Goal: Transaction & Acquisition: Purchase product/service

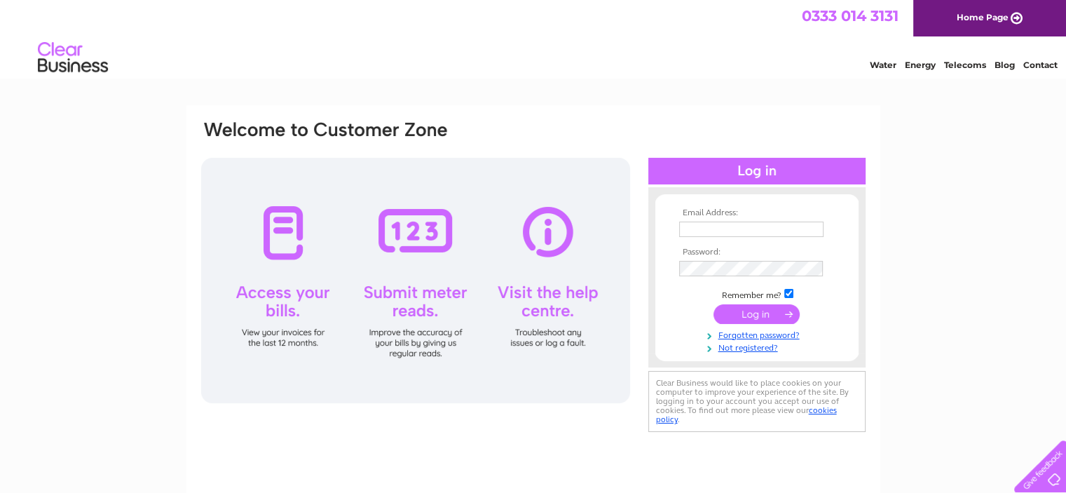
type input "jono@racing-transmissions.co.uk"
click at [763, 315] on input "submit" at bounding box center [756, 314] width 86 height 20
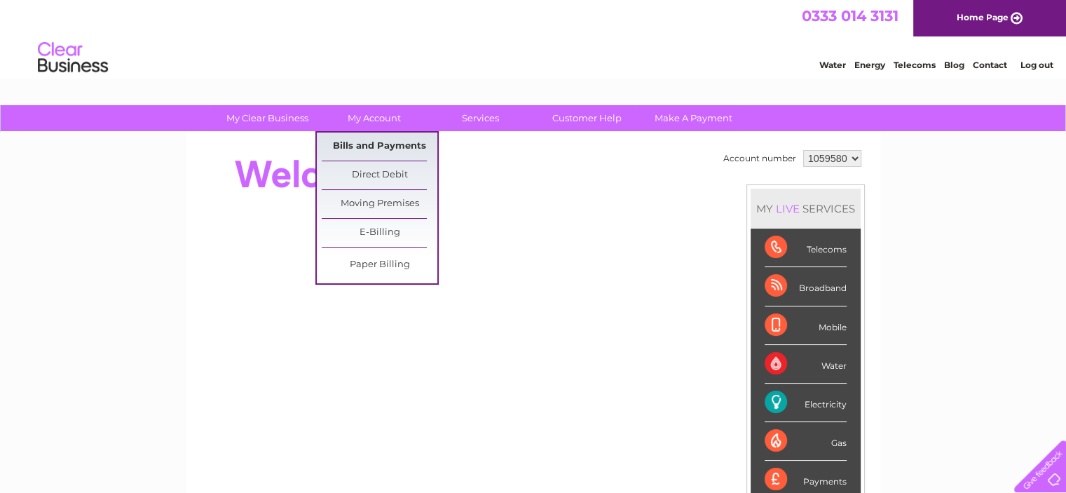
click at [380, 144] on link "Bills and Payments" at bounding box center [380, 146] width 116 height 28
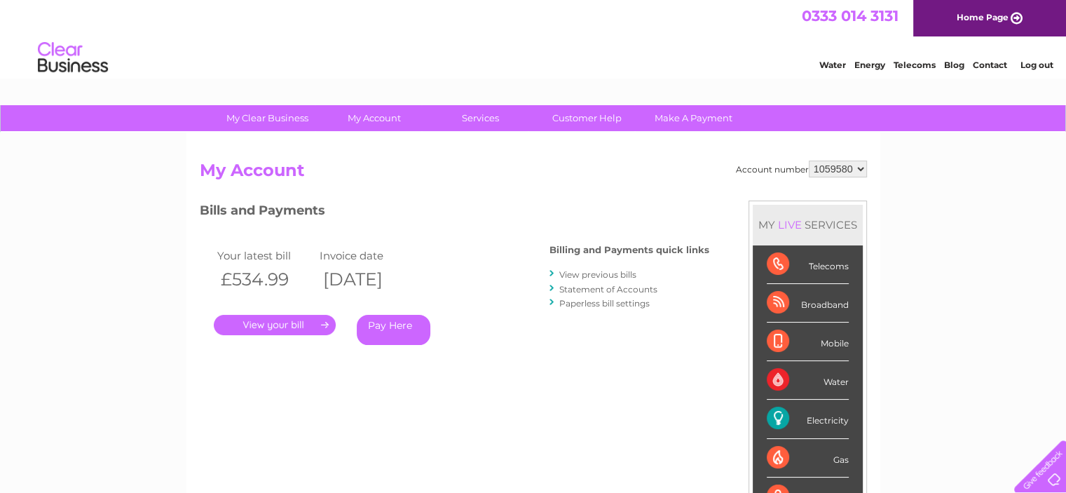
click at [299, 319] on link "." at bounding box center [275, 325] width 122 height 20
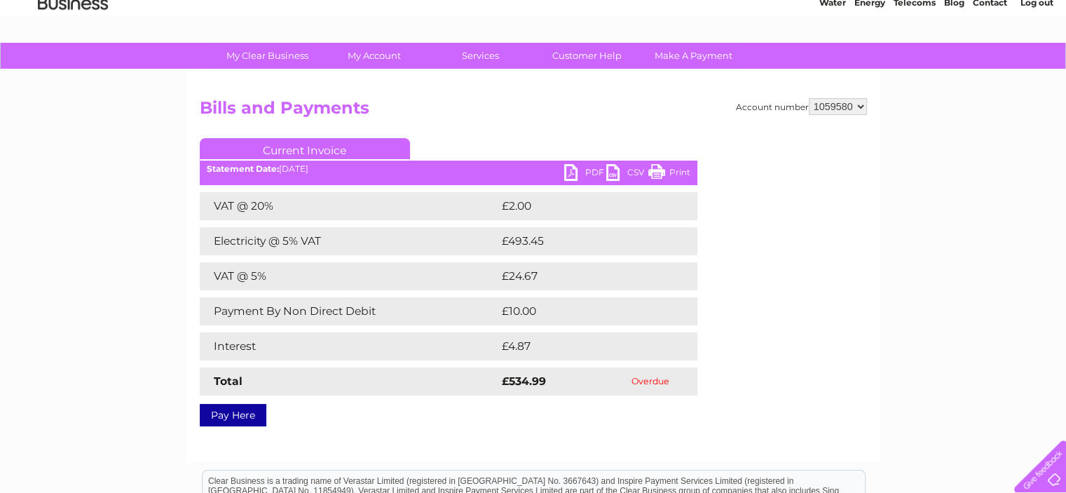
scroll to position [70, 0]
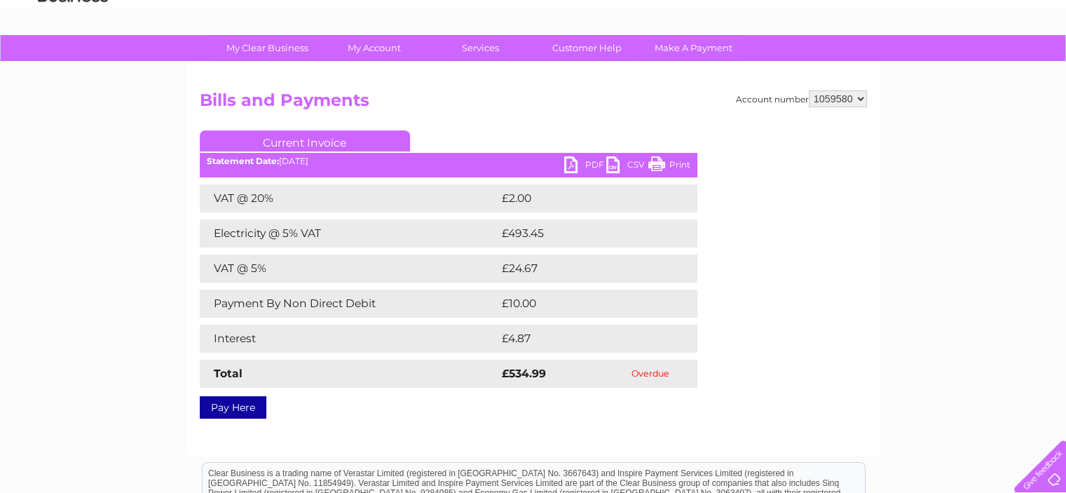
click at [577, 163] on link "PDF" at bounding box center [585, 166] width 42 height 20
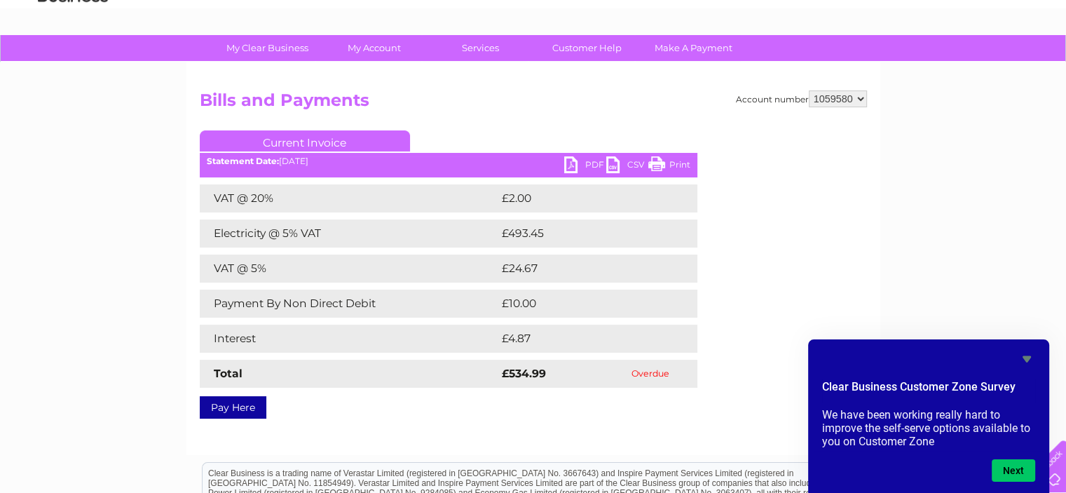
scroll to position [140, 0]
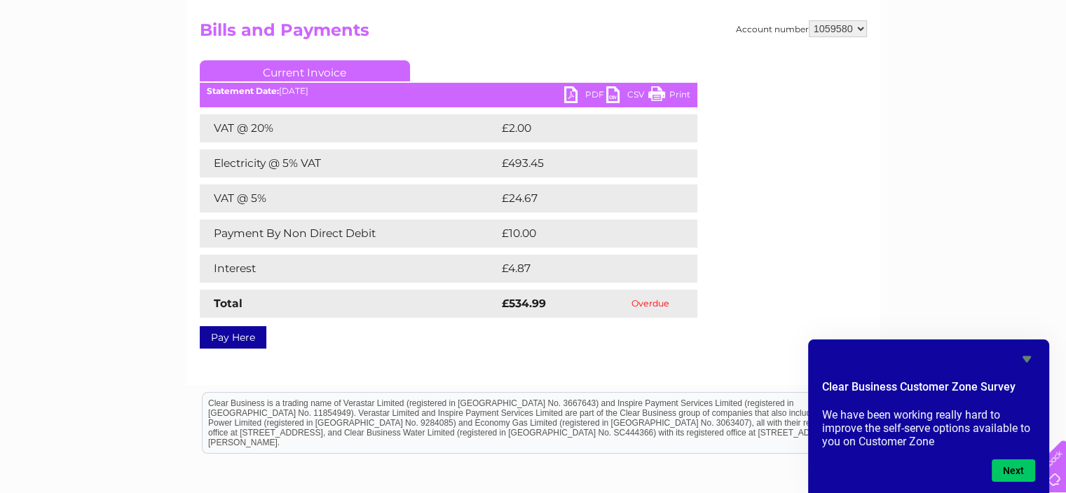
click at [1026, 362] on icon "Hide survey" at bounding box center [1026, 358] width 17 height 17
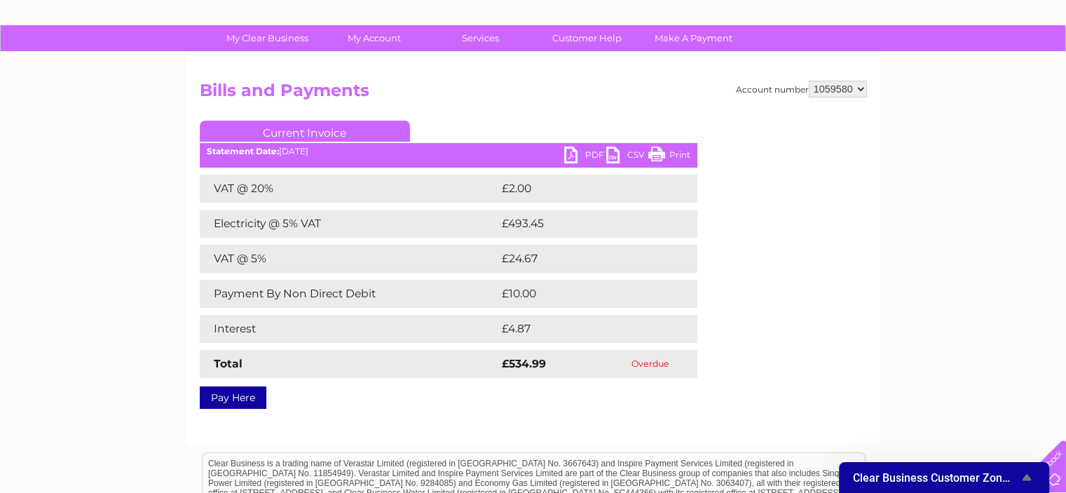
scroll to position [0, 0]
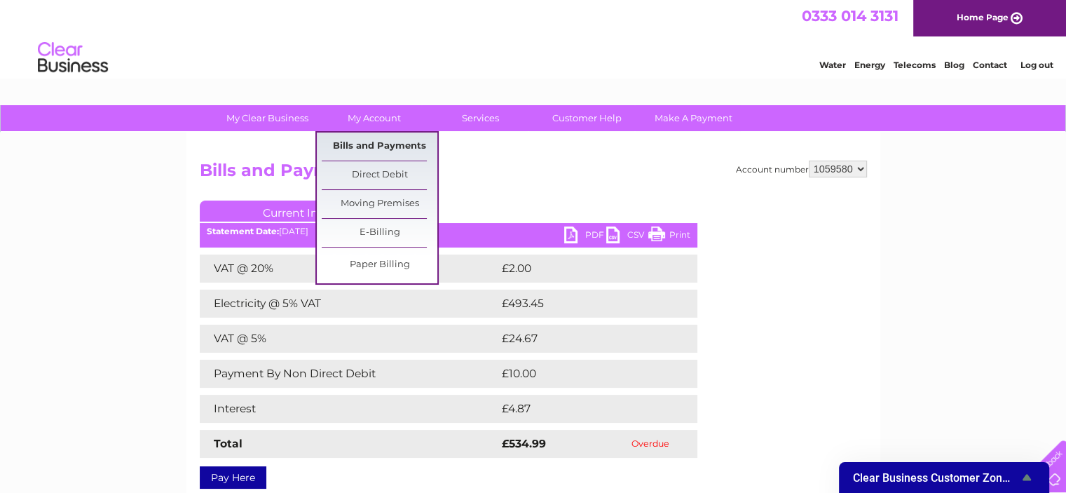
click at [373, 144] on link "Bills and Payments" at bounding box center [380, 146] width 116 height 28
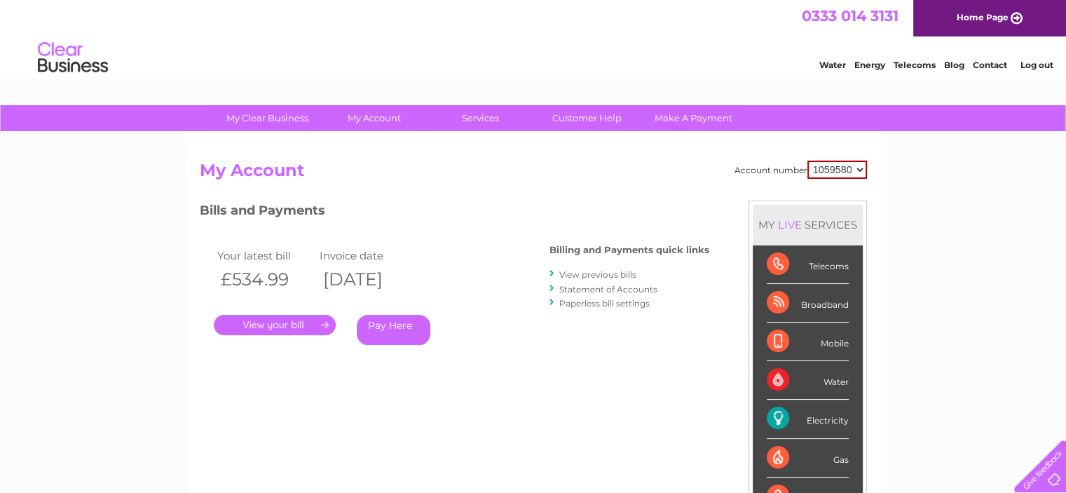
click at [580, 273] on link "View previous bills" at bounding box center [597, 274] width 77 height 11
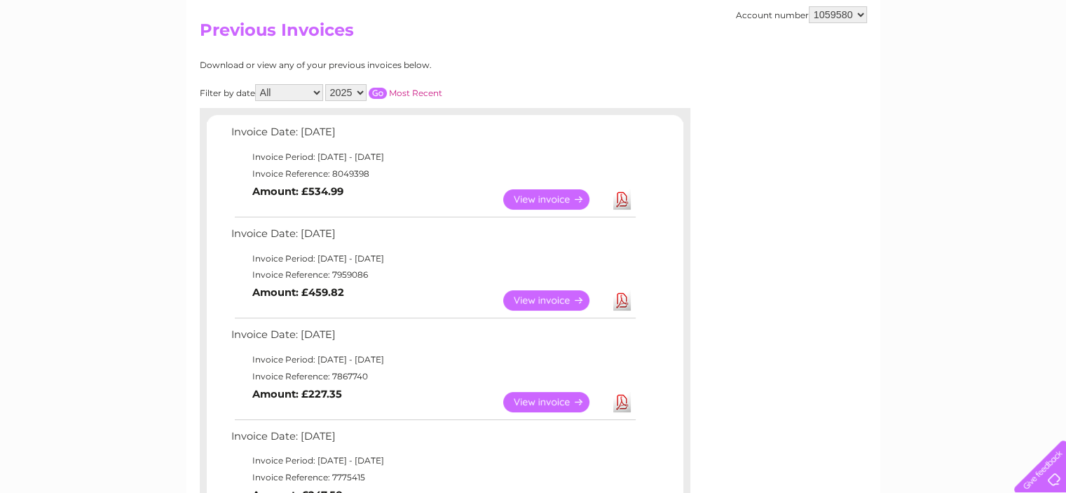
scroll to position [210, 0]
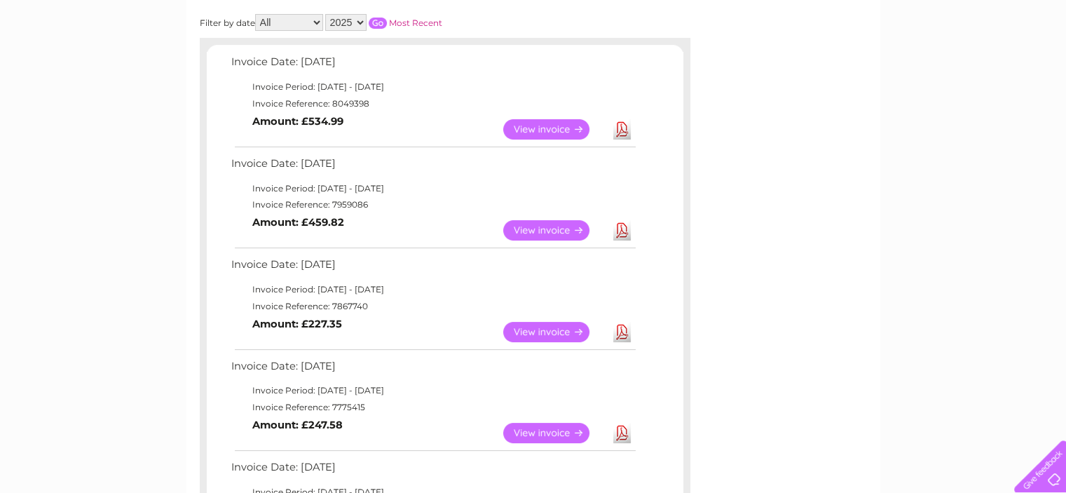
click at [573, 229] on link "View" at bounding box center [554, 230] width 103 height 20
click at [576, 329] on link "View" at bounding box center [554, 332] width 103 height 20
click at [570, 427] on link "View" at bounding box center [554, 432] width 103 height 20
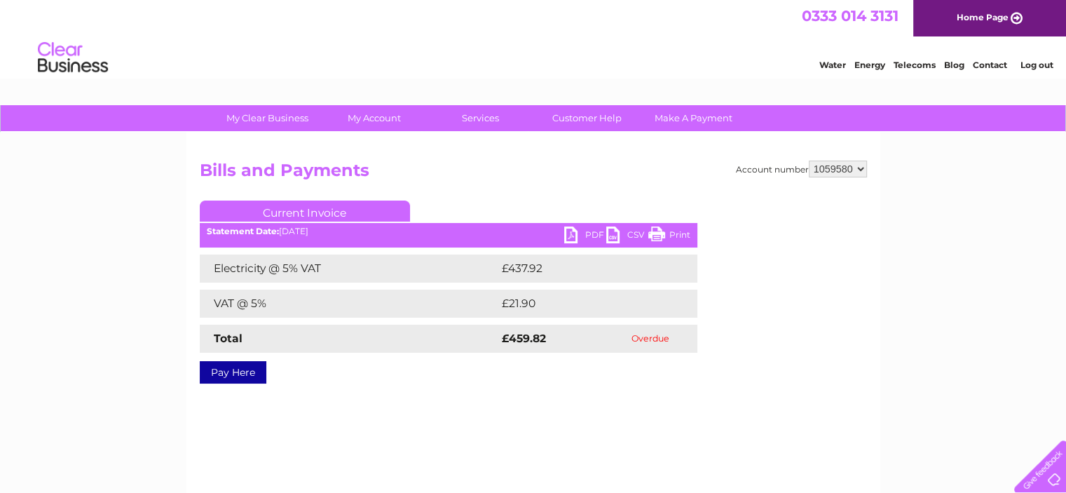
click at [579, 230] on link "PDF" at bounding box center [585, 236] width 42 height 20
click at [579, 233] on link "PDF" at bounding box center [585, 236] width 42 height 20
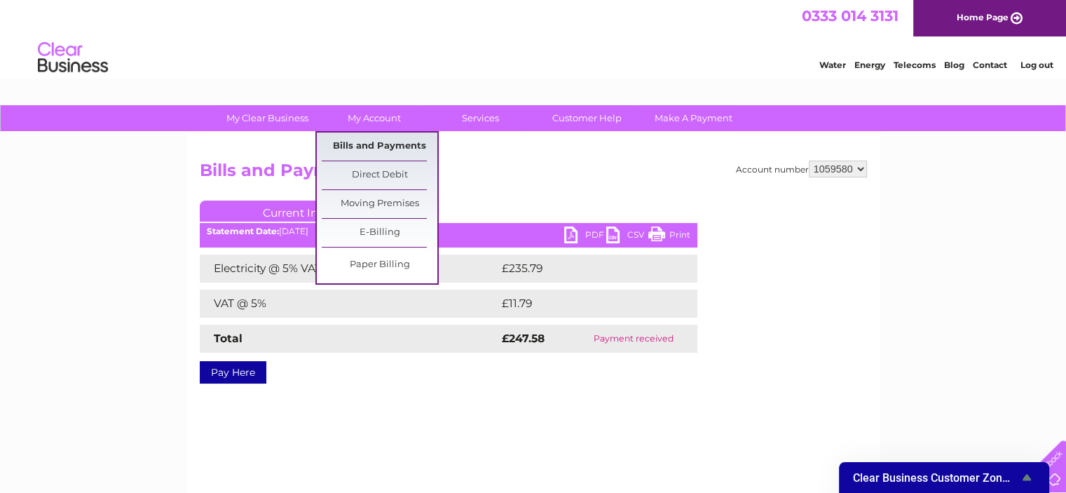
click at [365, 144] on link "Bills and Payments" at bounding box center [380, 146] width 116 height 28
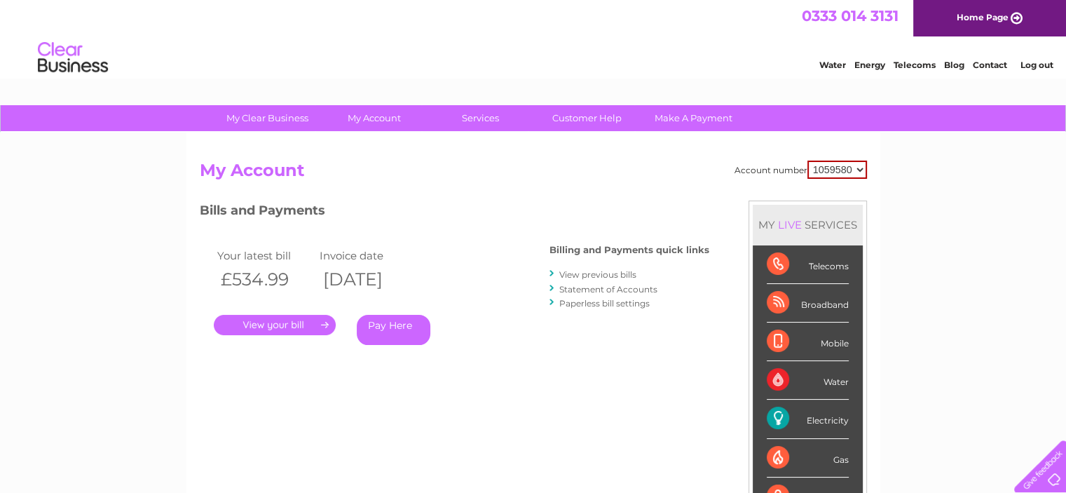
click at [405, 324] on link "Pay Here" at bounding box center [394, 330] width 74 height 30
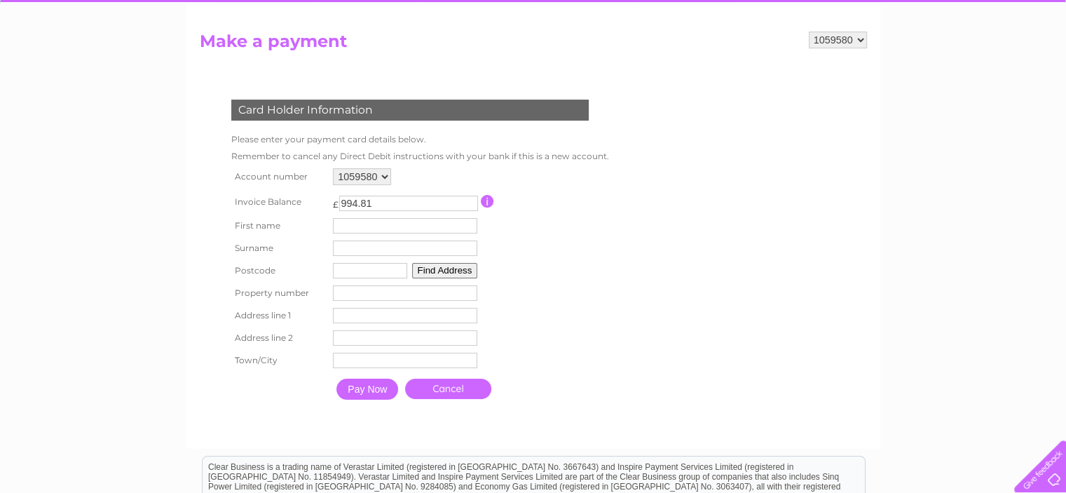
scroll to position [140, 0]
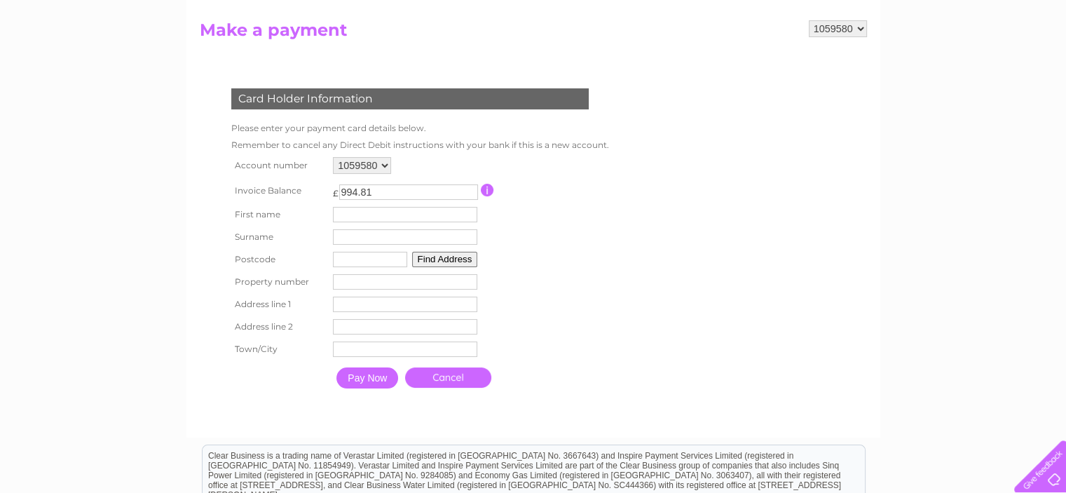
drag, startPoint x: 381, startPoint y: 190, endPoint x: 277, endPoint y: 193, distance: 103.7
click at [279, 193] on tr "Invoice Balance £ 994.81 This payment facility permits payment of the full outs…" at bounding box center [417, 190] width 378 height 26
type input "500"
click at [388, 376] on input "Pay Now" at bounding box center [367, 377] width 62 height 21
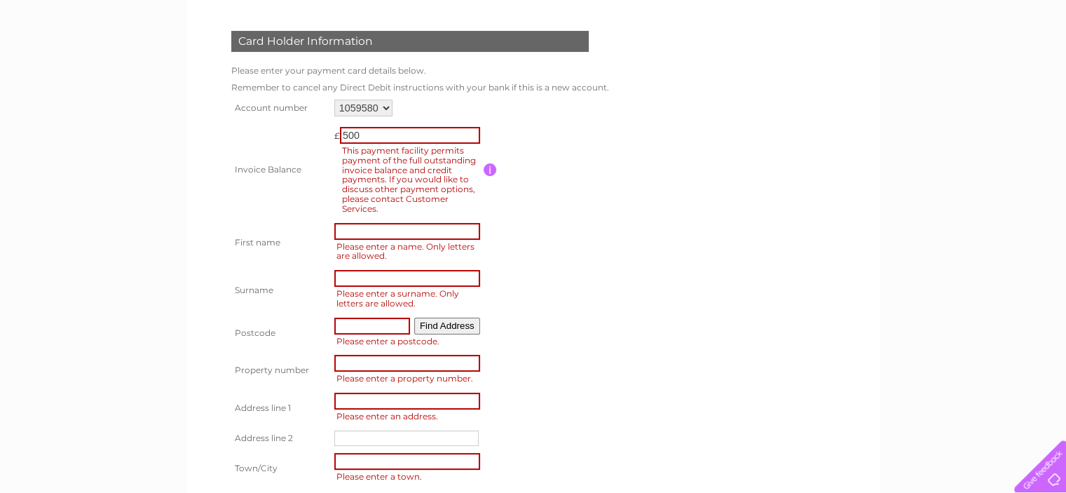
scroll to position [210, 0]
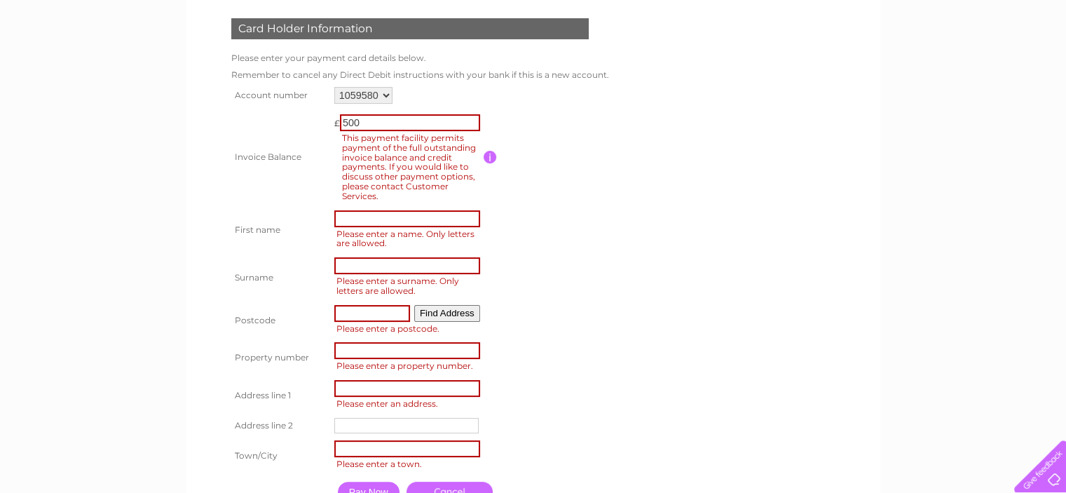
click at [390, 221] on input "text" at bounding box center [407, 218] width 146 height 17
type input "Jonoathan"
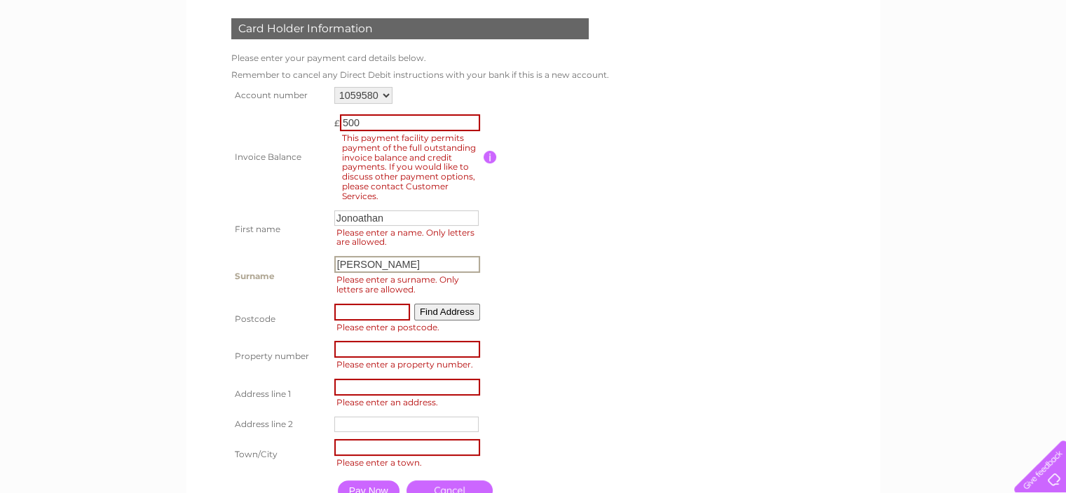
type input "Andrew"
type input "RG172RR"
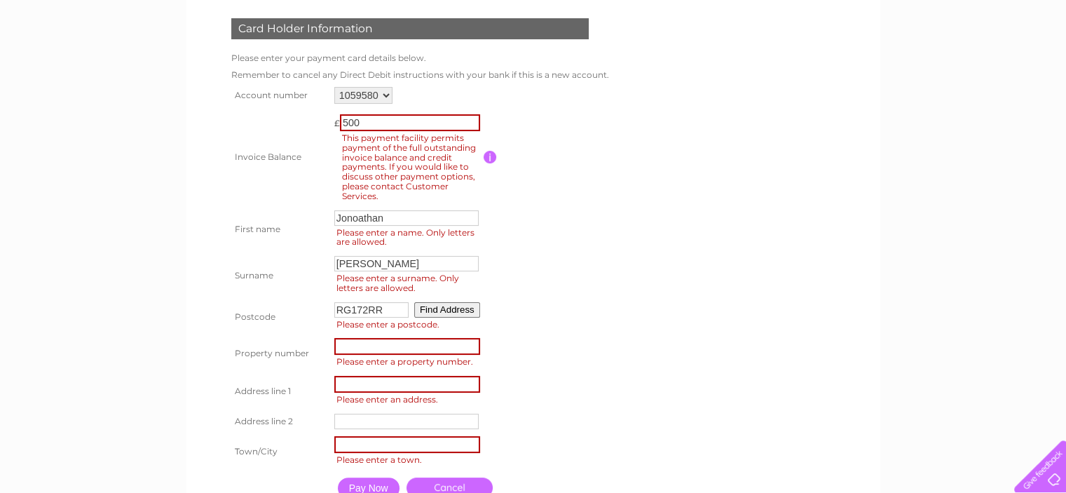
click at [406, 350] on input "number" at bounding box center [407, 346] width 146 height 17
click at [471, 344] on input "1" at bounding box center [407, 346] width 146 height 17
type input "2"
click at [471, 344] on input "2" at bounding box center [407, 346] width 146 height 17
click at [418, 383] on input "text" at bounding box center [407, 384] width 146 height 17
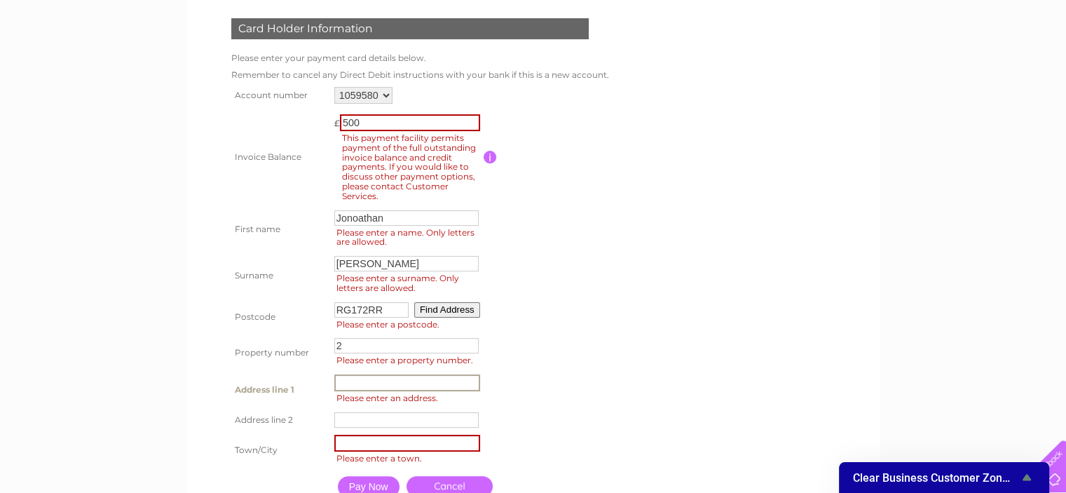
paste input "Aerial Business Park"
type input "Aerial Business Park"
paste input "Lambourn Woodlands"
type input "Lambourn Woodlands"
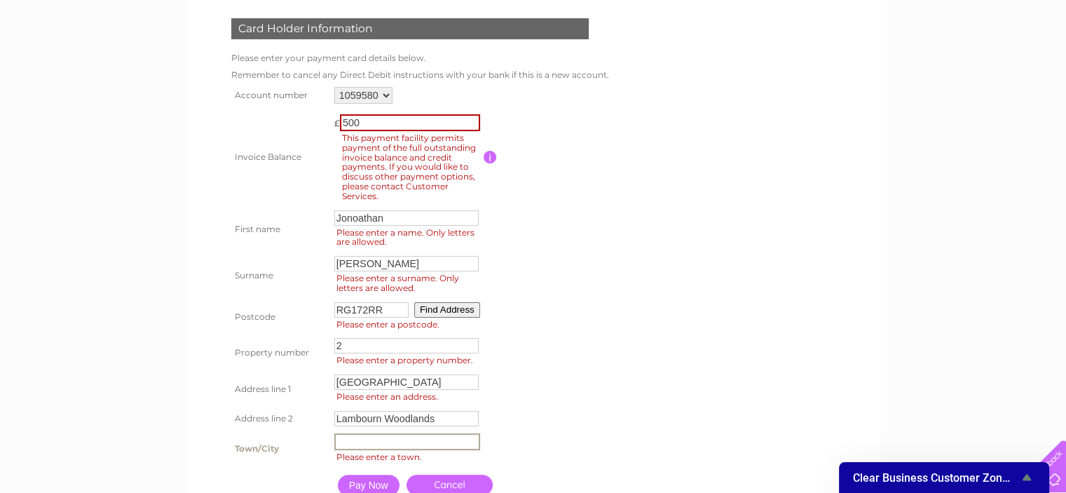
paste input "Hungerford"
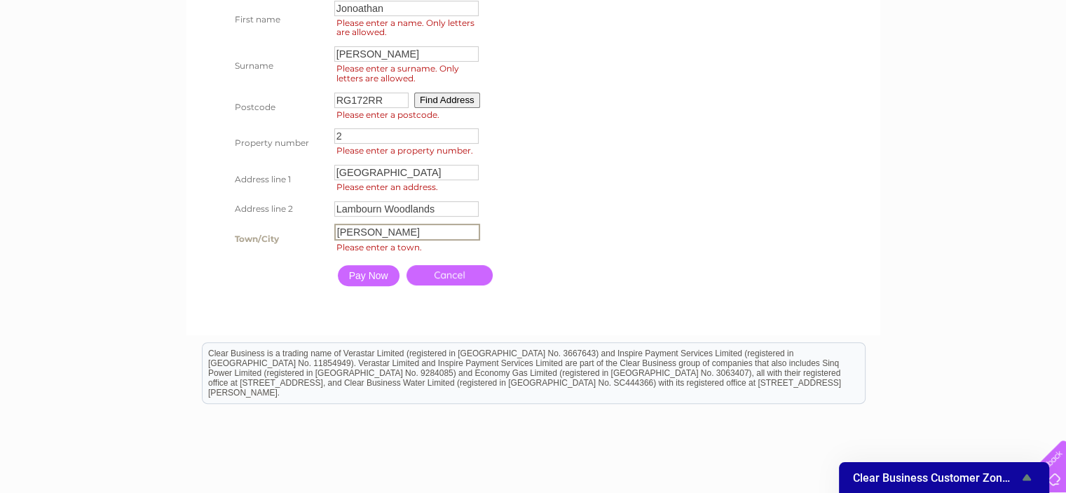
scroll to position [420, 0]
type input "Hungerford"
click at [383, 281] on input "Pay Now" at bounding box center [369, 274] width 62 height 21
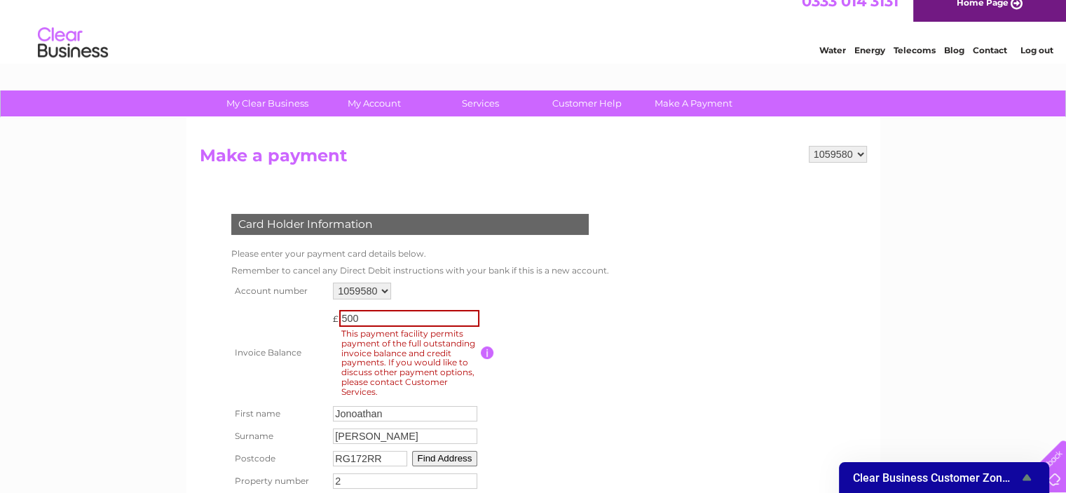
scroll to position [0, 0]
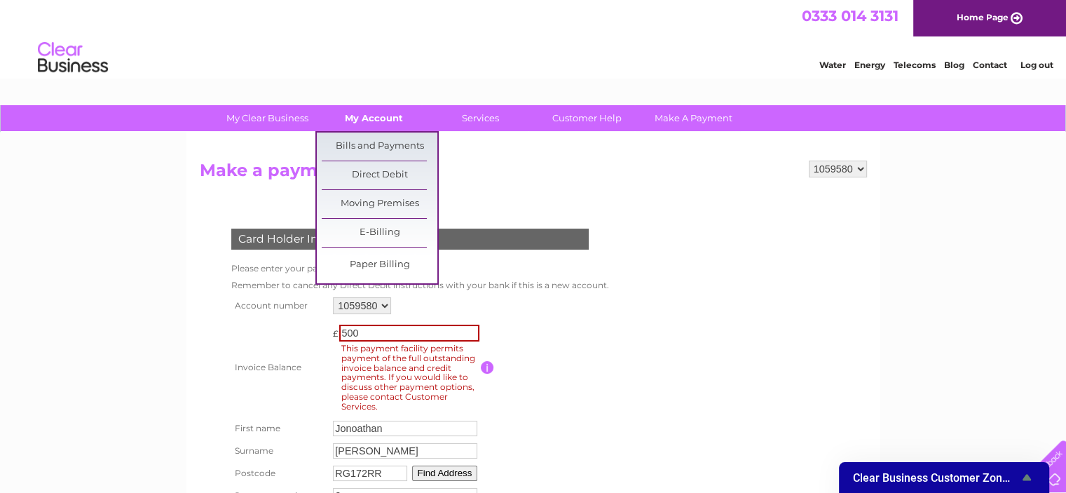
click at [369, 118] on link "My Account" at bounding box center [374, 118] width 116 height 26
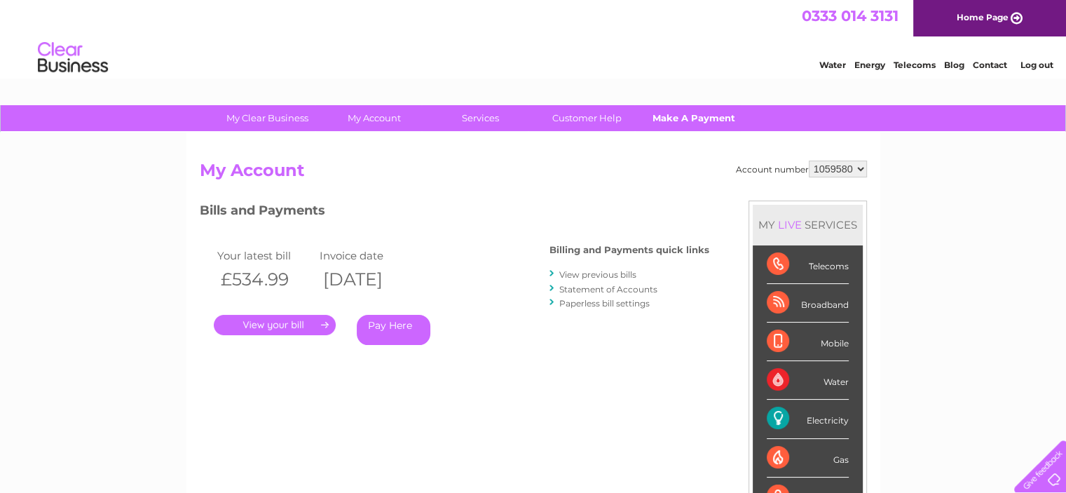
click at [687, 112] on link "Make A Payment" at bounding box center [693, 118] width 116 height 26
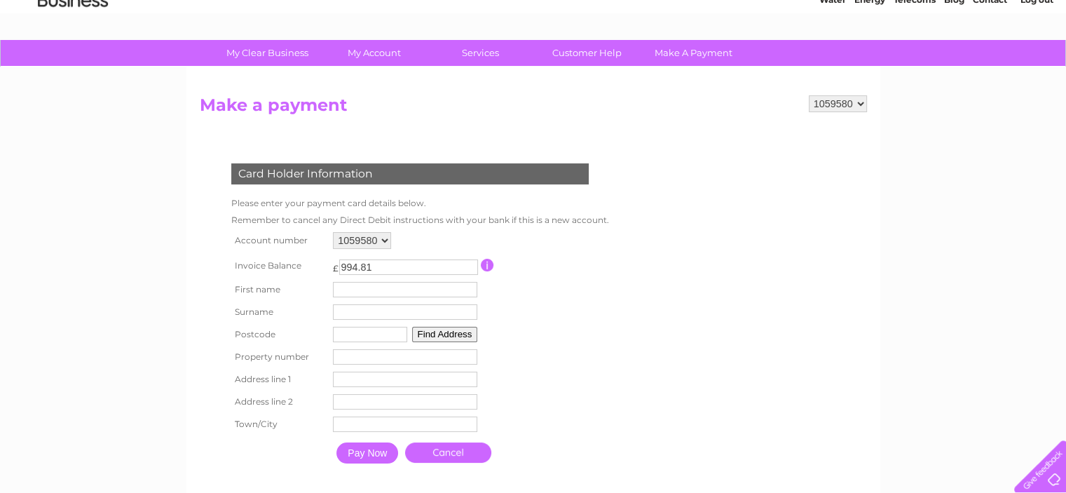
scroll to position [70, 0]
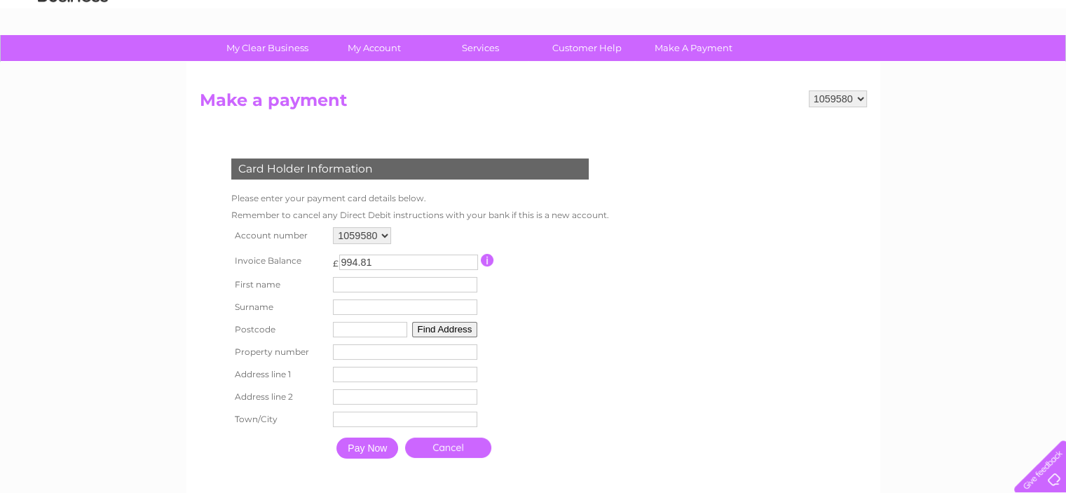
click at [485, 261] on input "button" at bounding box center [487, 260] width 13 height 13
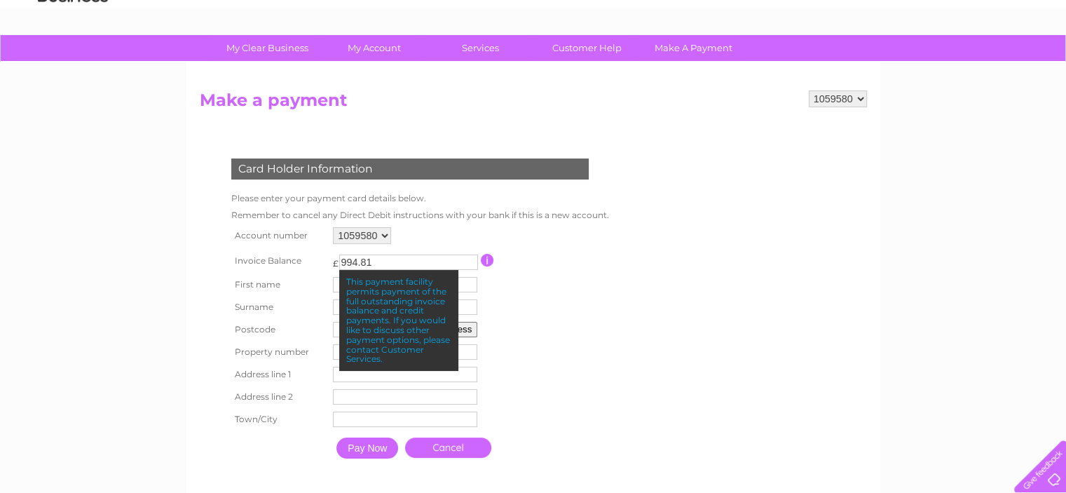
click at [489, 229] on table "Account number 1059580 Invoice Balance £ 994.81 First name Surname Postcode" at bounding box center [417, 345] width 378 height 242
